Goal: Information Seeking & Learning: Find specific fact

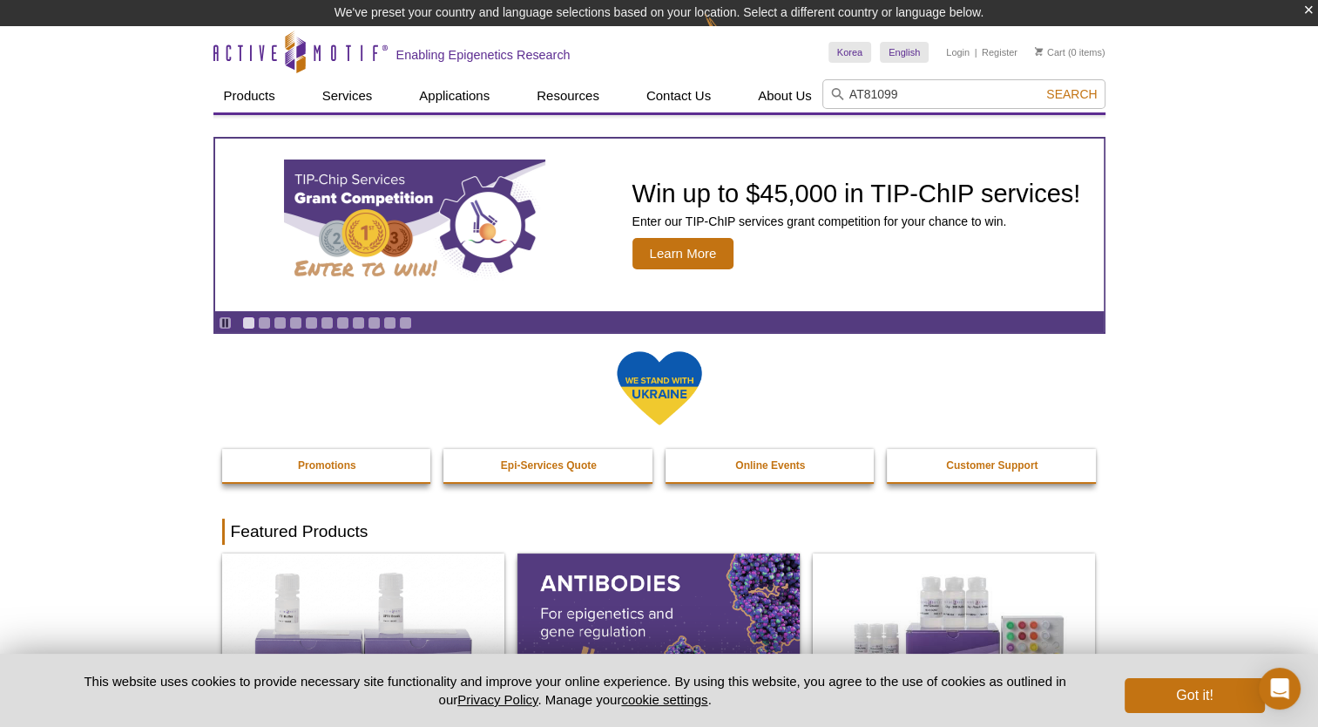
click at [862, 99] on input "AT81099" at bounding box center [963, 94] width 283 height 30
type input "81099"
click at [1041, 86] on button "Search" at bounding box center [1071, 94] width 61 height 16
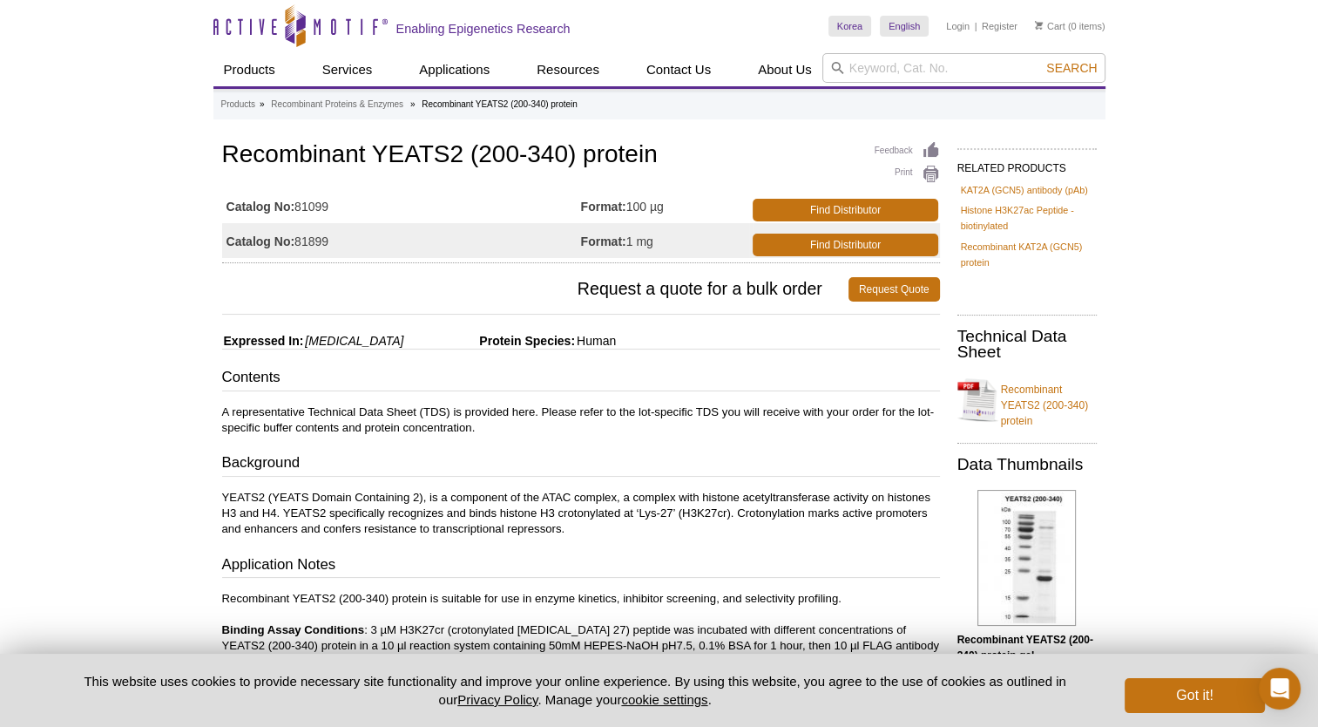
click at [51, 336] on div "Active Motif Logo Enabling Epigenetics Research 0 Search Skip to content Active…" at bounding box center [659, 727] width 1318 height 1455
click at [942, 75] on input "search" at bounding box center [963, 68] width 283 height 30
paste input "AT81192"
click at [865, 63] on input "AT81192" at bounding box center [963, 68] width 283 height 30
type input "81192"
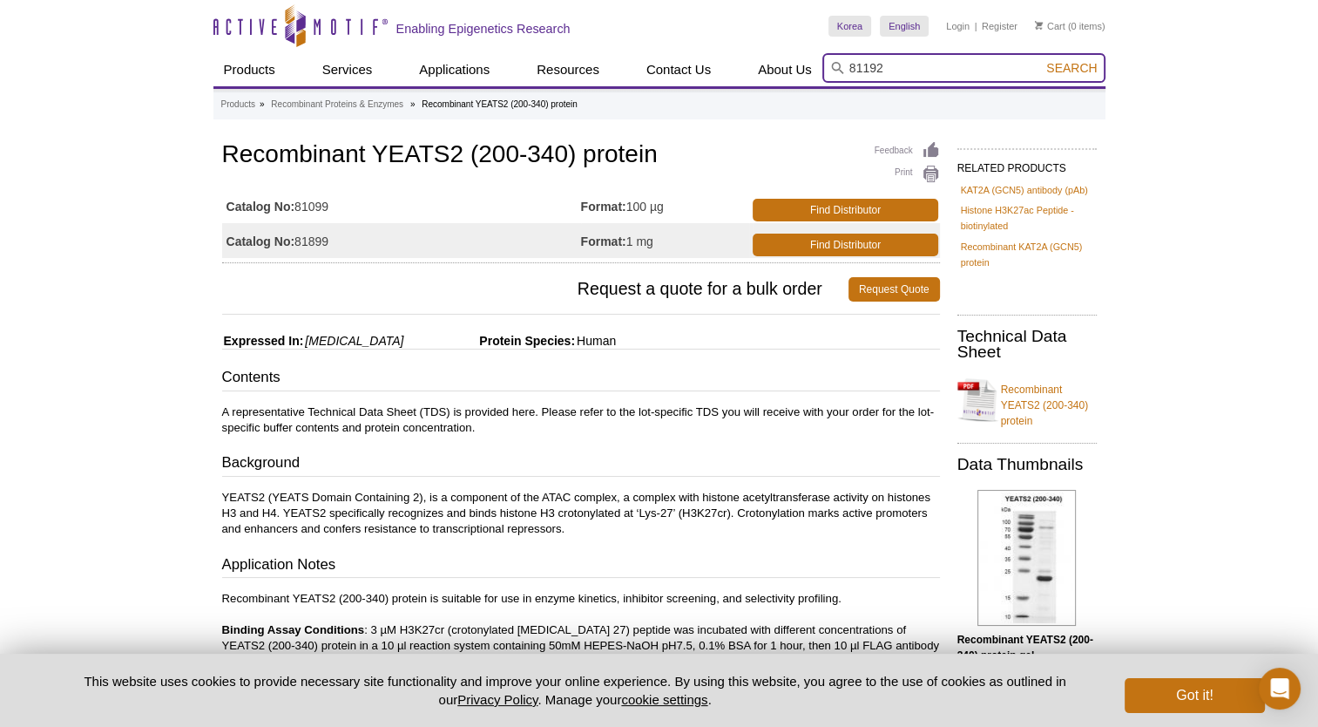
click at [1041, 60] on button "Search" at bounding box center [1071, 68] width 61 height 16
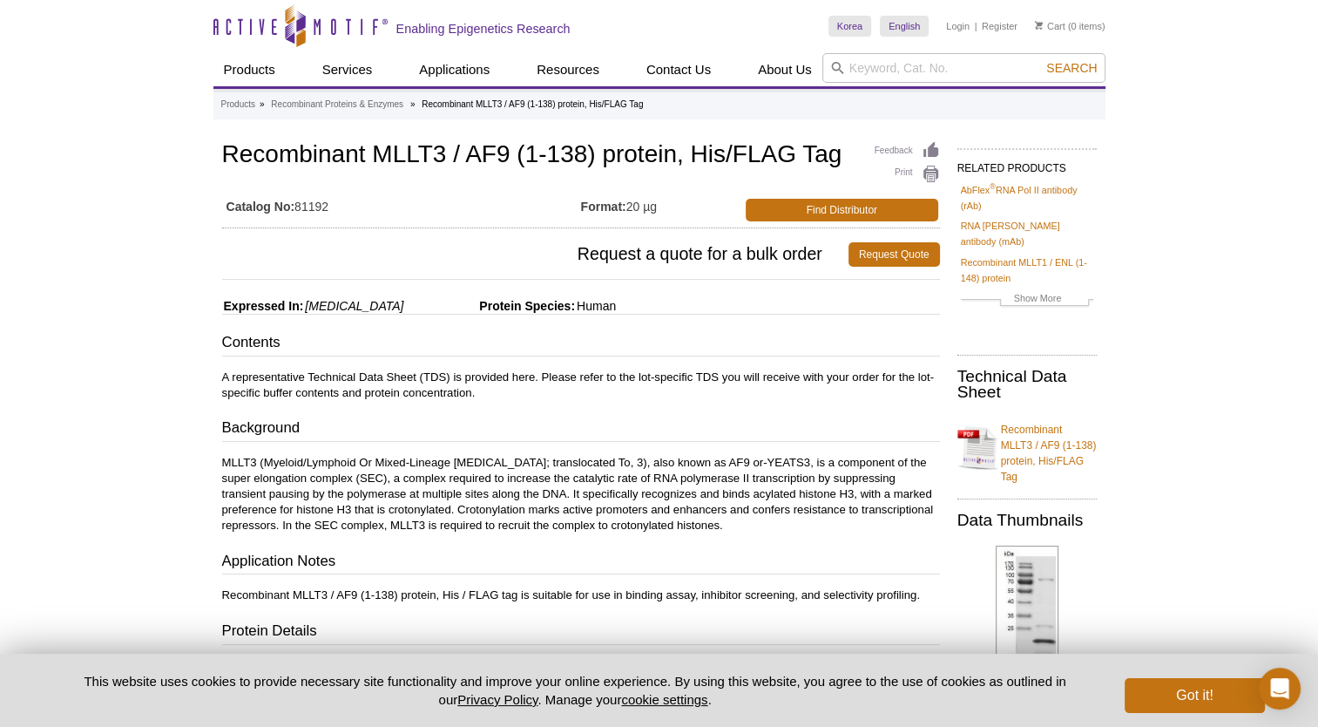
click at [104, 277] on div "Active Motif Logo Enabling Epigenetics Research 0 Search Skip to content Active…" at bounding box center [659, 710] width 1318 height 1420
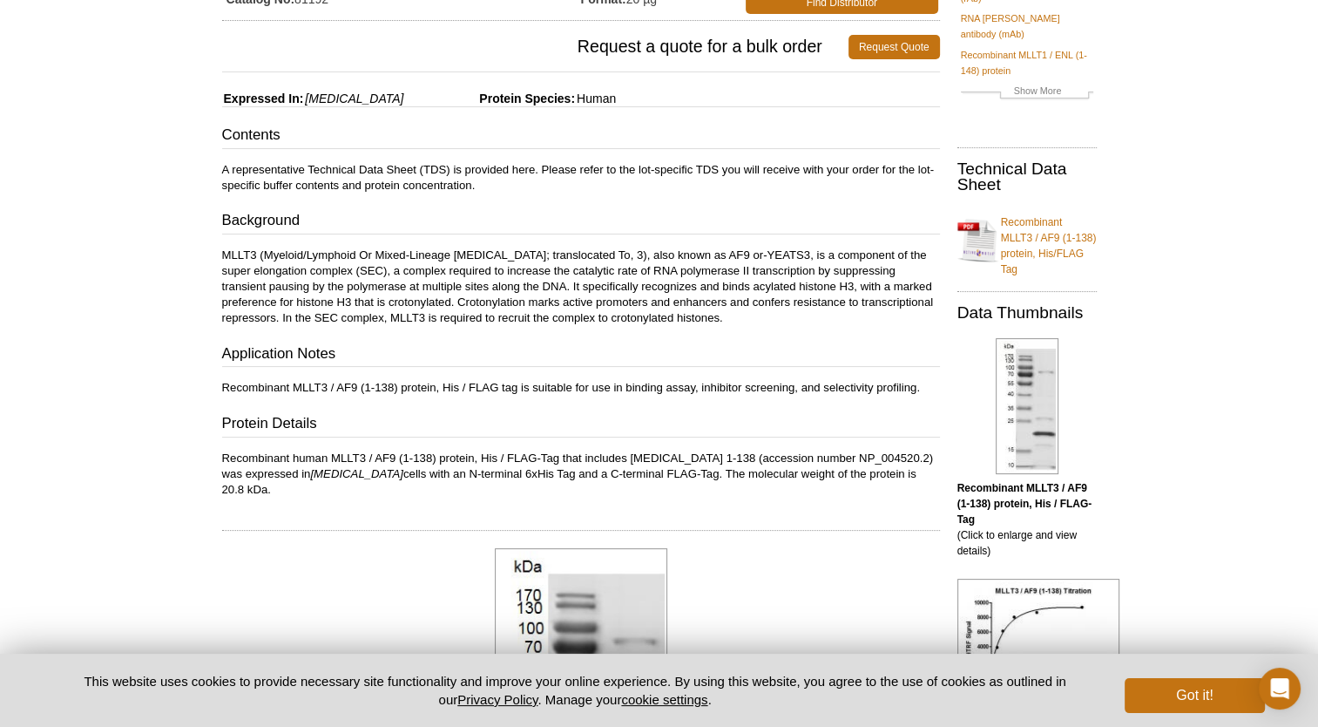
scroll to position [19, 0]
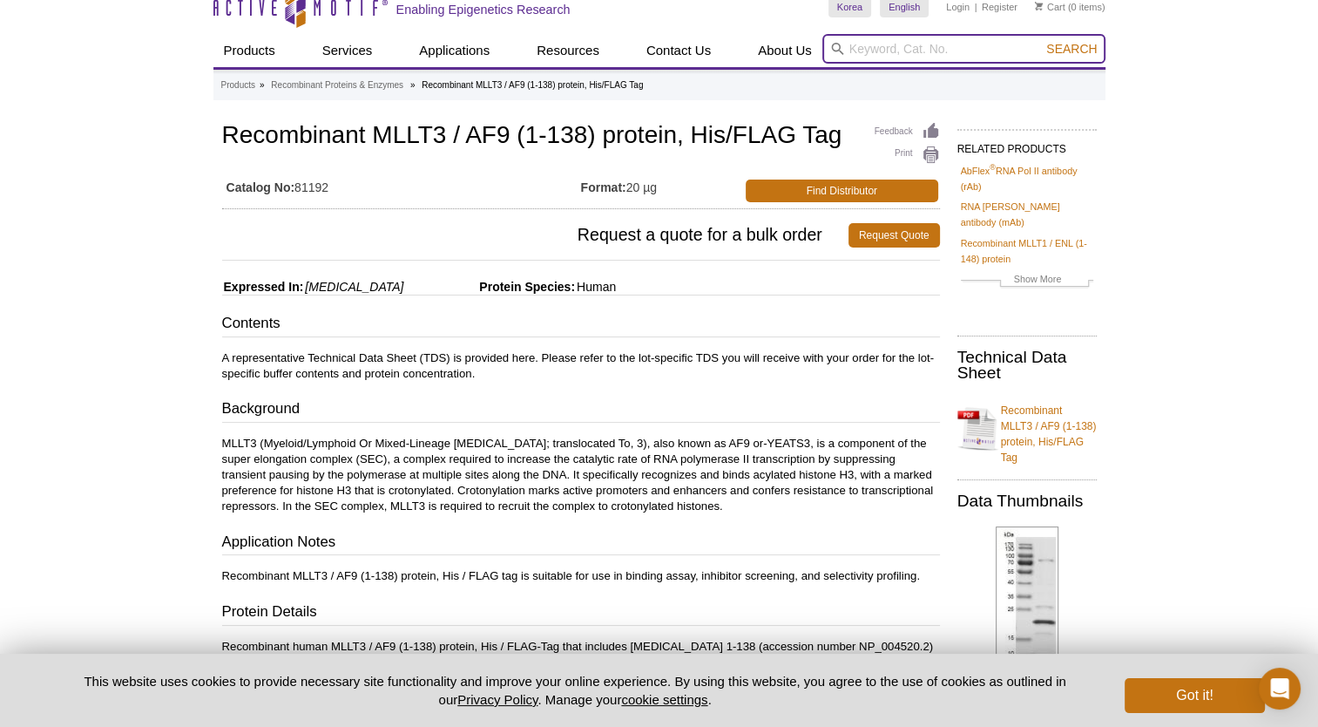
click at [878, 50] on input "search" at bounding box center [963, 49] width 283 height 30
paste input "AT81192"
type input "AT81192"
drag, startPoint x: 753, startPoint y: 98, endPoint x: 742, endPoint y: 98, distance: 10.5
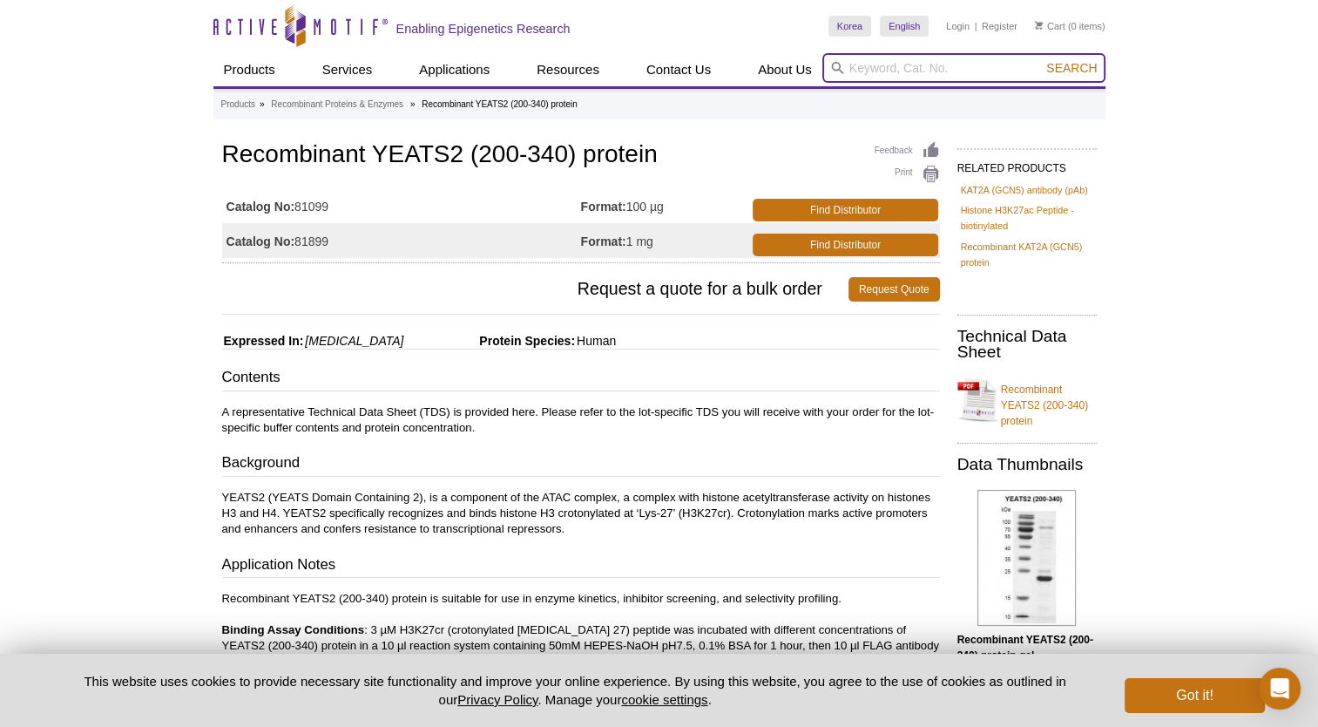
click at [895, 76] on input "search" at bounding box center [963, 68] width 283 height 30
paste input "AT46096"
click at [867, 66] on input "AT46096" at bounding box center [963, 68] width 283 height 30
click at [863, 66] on input "AT46096" at bounding box center [963, 68] width 283 height 30
type input "46096"
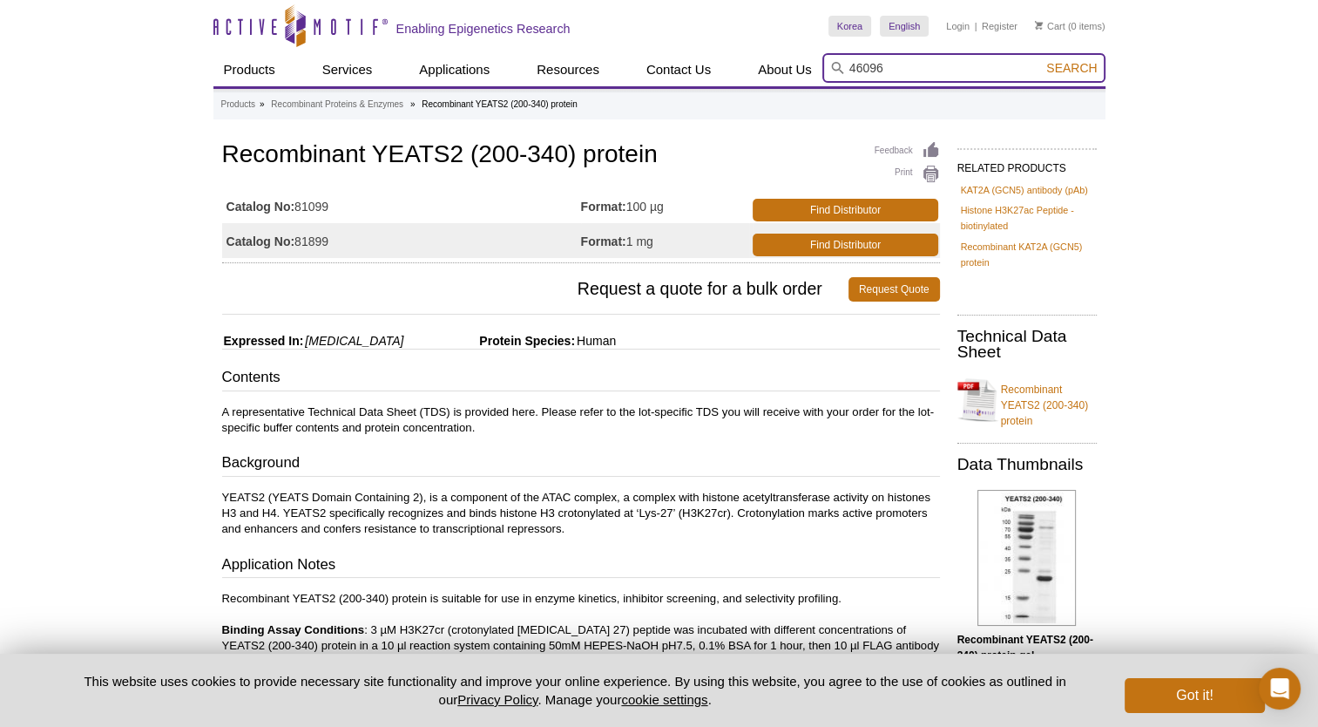
click at [1041, 60] on button "Search" at bounding box center [1071, 68] width 61 height 16
